Goal: Navigation & Orientation: Understand site structure

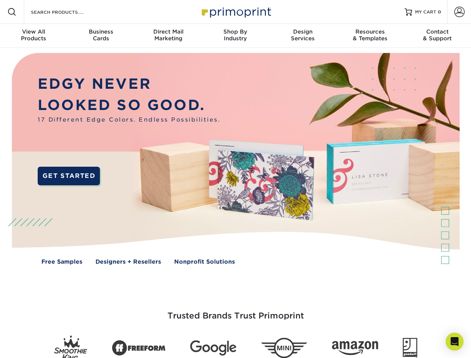
click at [235, 179] on img at bounding box center [235, 164] width 466 height 233
click at [12, 12] on span at bounding box center [11, 11] width 9 height 9
click at [459, 12] on span at bounding box center [459, 12] width 10 height 10
click at [34, 36] on div "View All Products" at bounding box center [33, 34] width 67 height 13
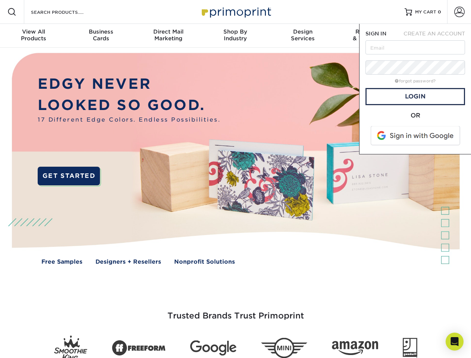
click at [101, 36] on div "Business Cards" at bounding box center [100, 34] width 67 height 13
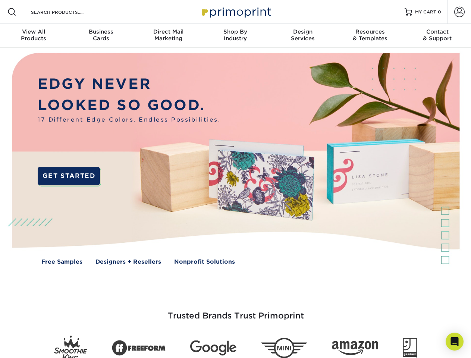
click at [168, 36] on div "Direct Mail Marketing" at bounding box center [168, 34] width 67 height 13
click at [235, 36] on div "Shop By Industry" at bounding box center [235, 34] width 67 height 13
click at [303, 36] on div "Design Services" at bounding box center [302, 34] width 67 height 13
click at [370, 36] on div "Resources & Templates" at bounding box center [369, 34] width 67 height 13
click at [437, 36] on div "Contact & Support" at bounding box center [437, 34] width 67 height 13
